Goal: Task Accomplishment & Management: Manage account settings

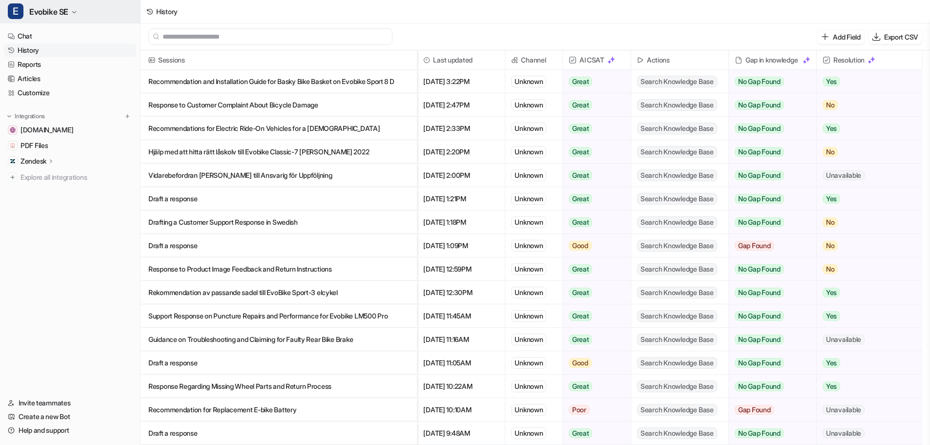
click at [13, 9] on span "E" at bounding box center [16, 11] width 16 height 16
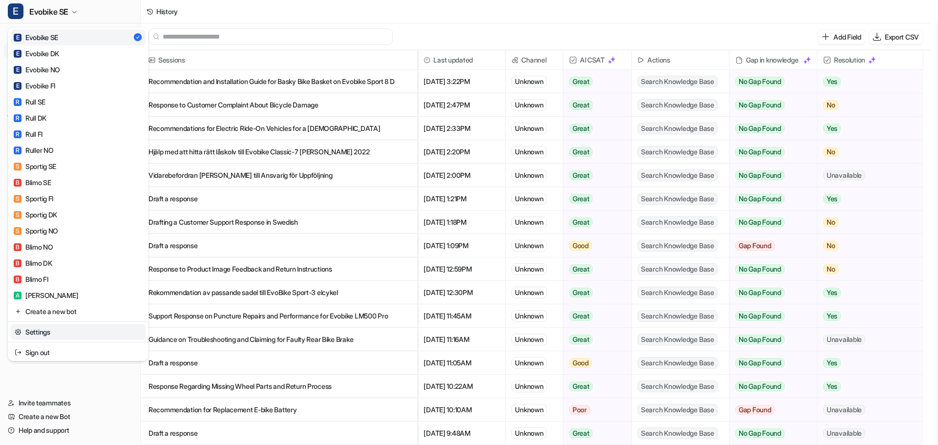
click at [40, 336] on link "Settings" at bounding box center [78, 332] width 135 height 16
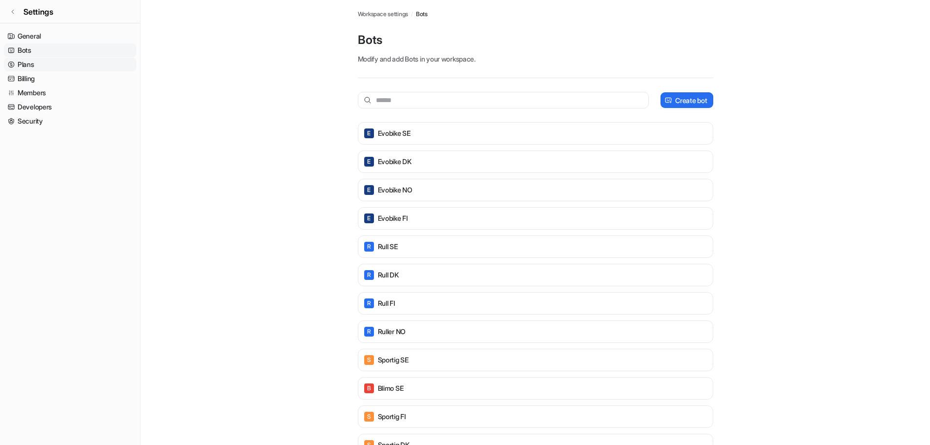
click at [20, 65] on link "Plans" at bounding box center [70, 65] width 132 height 14
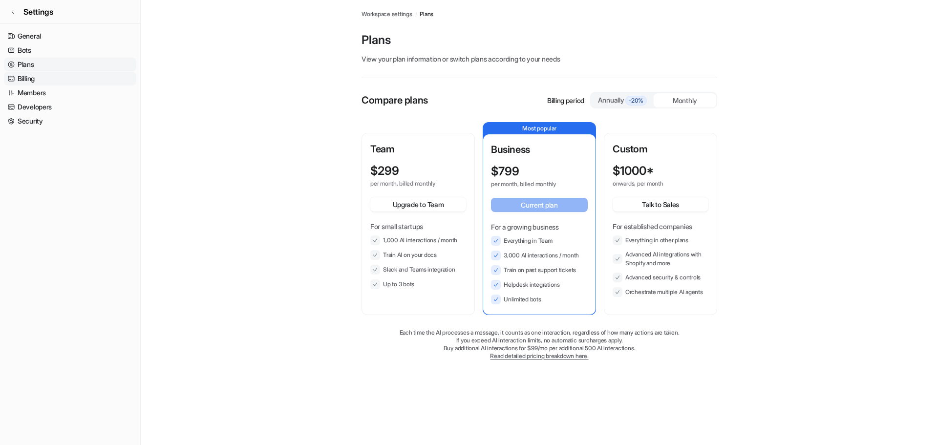
click at [28, 79] on link "Billing" at bounding box center [70, 79] width 132 height 14
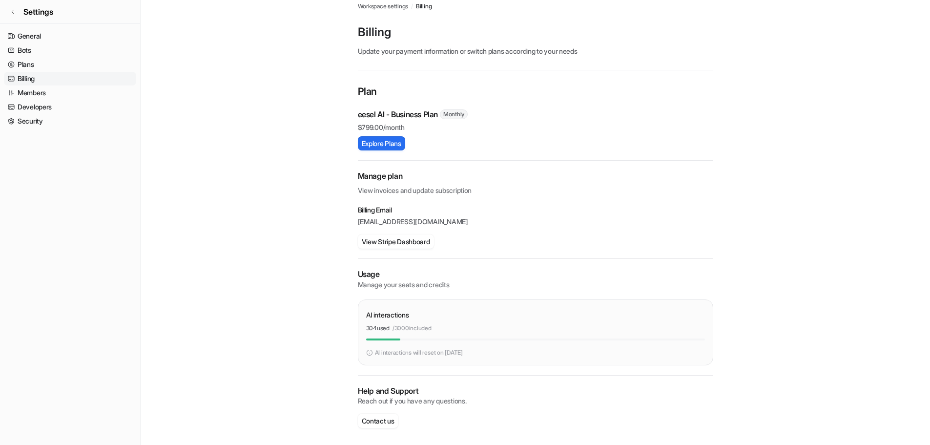
scroll to position [10, 0]
click at [404, 329] on p "/ 3000 included" at bounding box center [412, 325] width 39 height 9
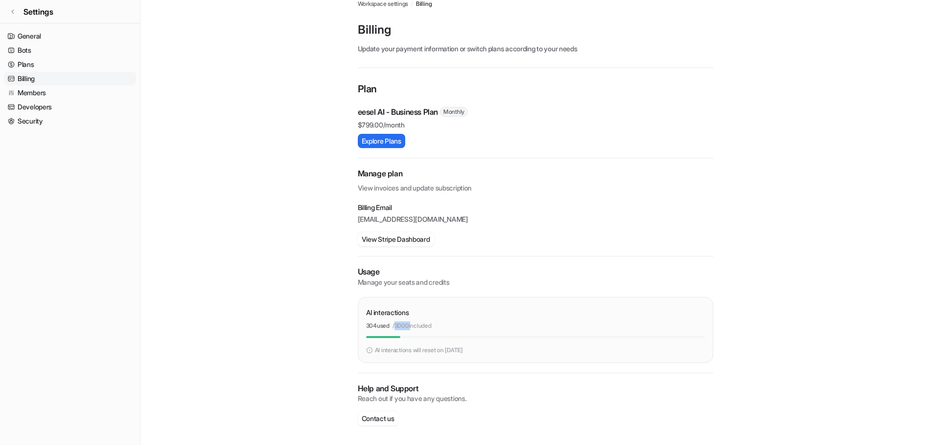
click at [404, 329] on p "/ 3000 included" at bounding box center [412, 325] width 39 height 9
click at [425, 326] on p "/ 3000 included" at bounding box center [412, 325] width 39 height 9
click at [459, 330] on div "304 used / 3000 included" at bounding box center [535, 325] width 339 height 9
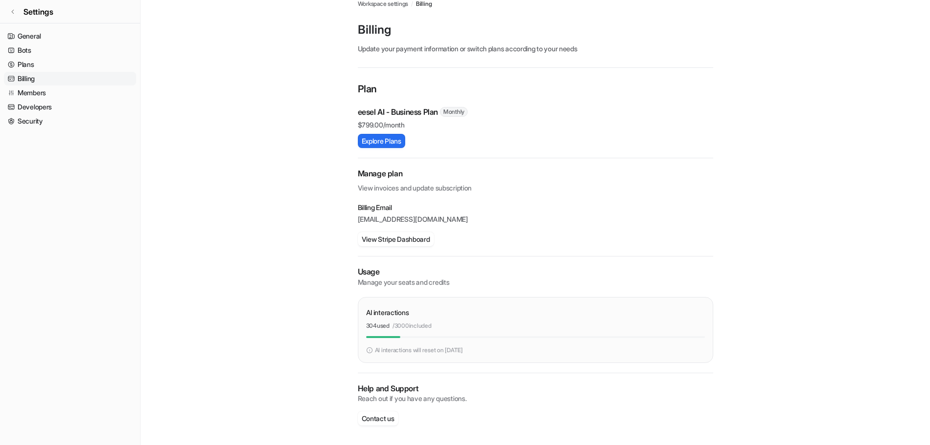
drag, startPoint x: 435, startPoint y: 328, endPoint x: 364, endPoint y: 310, distance: 73.5
click at [364, 310] on div "AI interactions 304 used / 3000 included AI interactions will reset on [DATE]" at bounding box center [535, 330] width 355 height 66
drag, startPoint x: 364, startPoint y: 310, endPoint x: 481, endPoint y: 337, distance: 120.3
click at [481, 337] on div "AI interactions 304 used / 3000 included AI interactions will reset on [DATE]" at bounding box center [535, 330] width 355 height 66
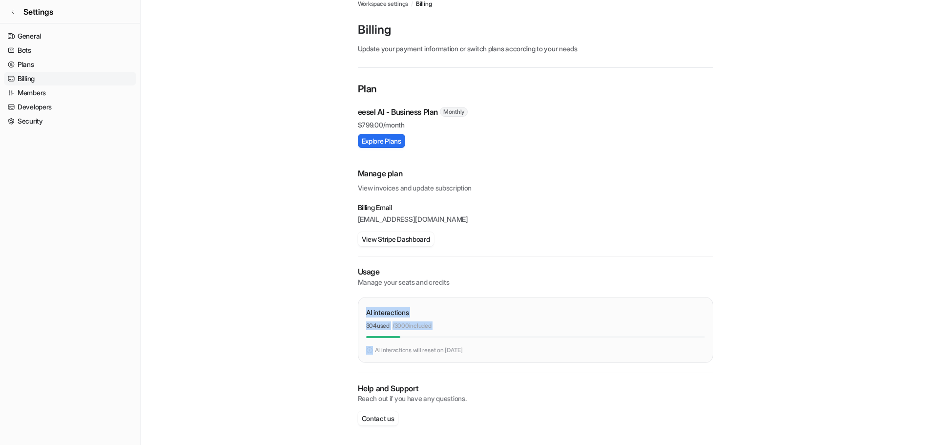
click at [481, 337] on div at bounding box center [535, 337] width 339 height 2
click at [34, 91] on link "Members" at bounding box center [70, 93] width 132 height 14
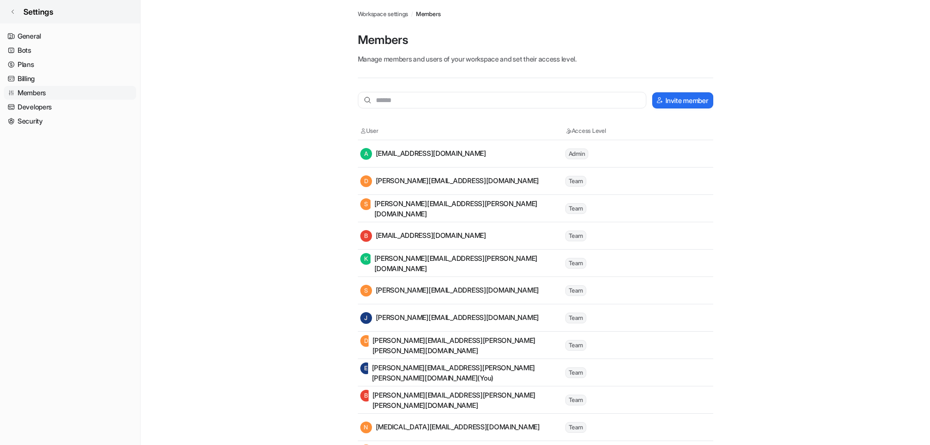
click at [10, 15] on link "Settings" at bounding box center [70, 11] width 140 height 23
